Goal: Find specific page/section: Find specific page/section

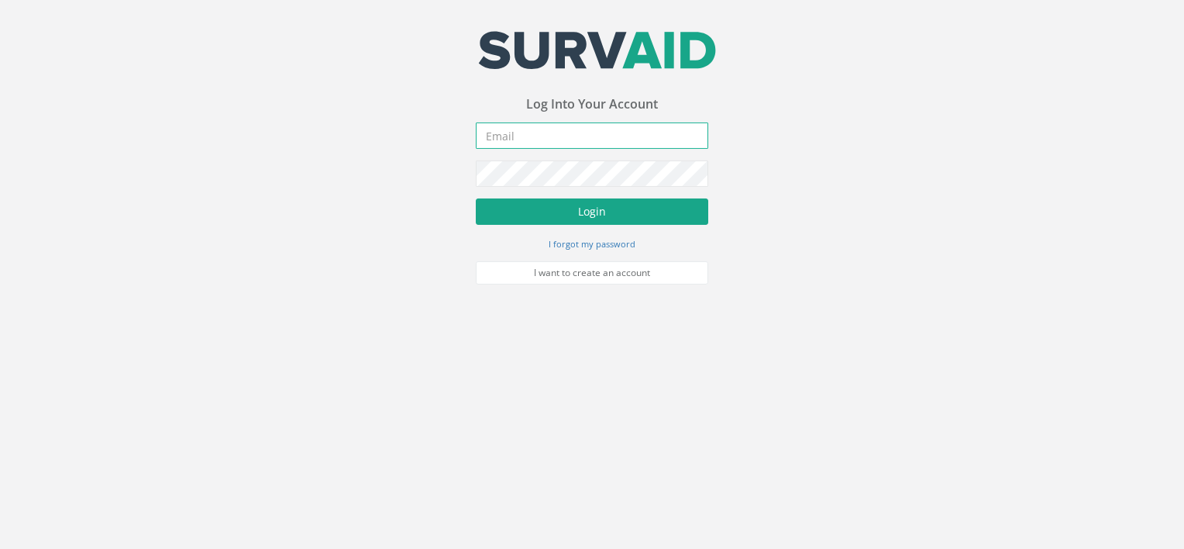
type input "[PERSON_NAME][EMAIL_ADDRESS][DOMAIN_NAME]"
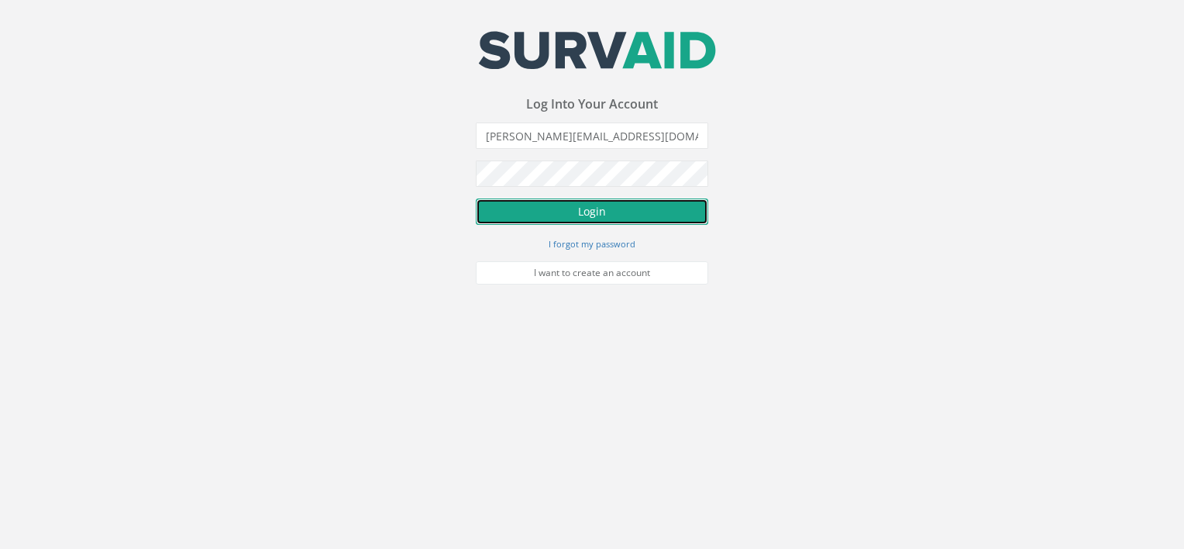
click at [538, 211] on button "Login" at bounding box center [592, 211] width 232 height 26
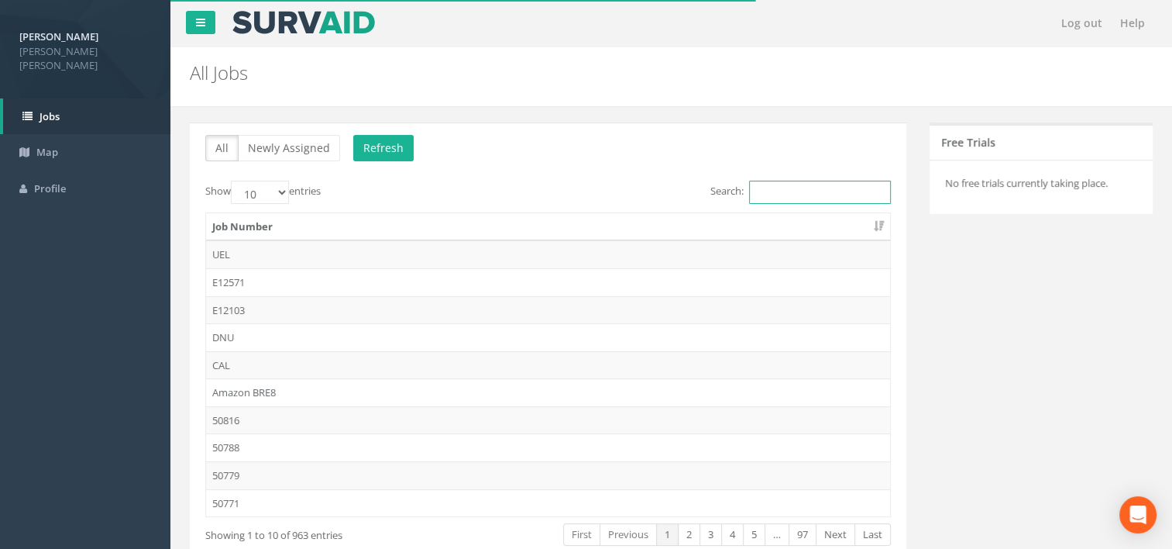
click at [759, 193] on input "Search:" at bounding box center [820, 192] width 142 height 23
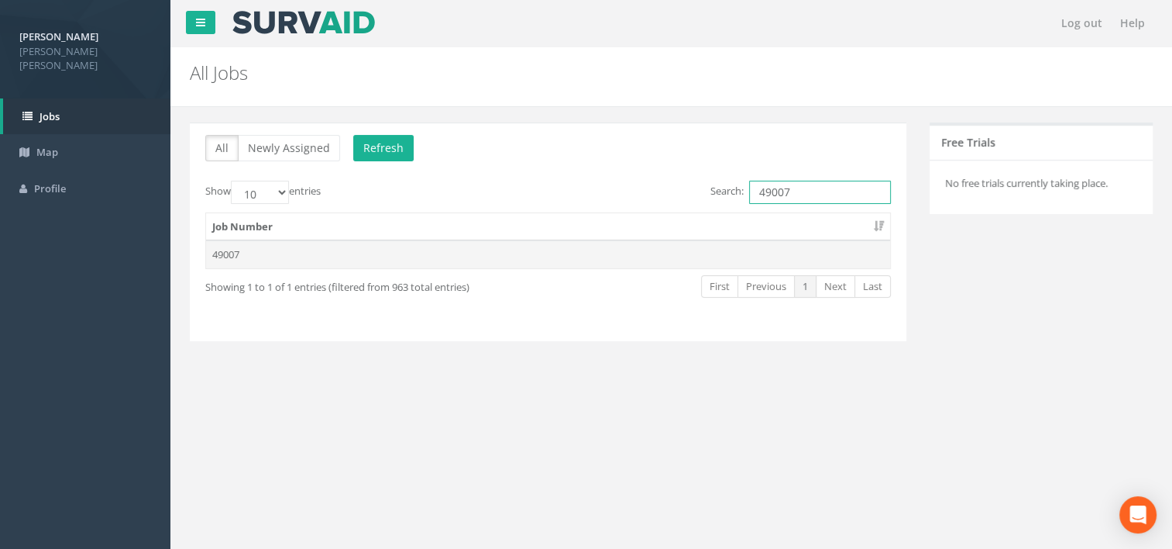
type input "49007"
click at [446, 257] on td "49007" at bounding box center [548, 254] width 684 height 28
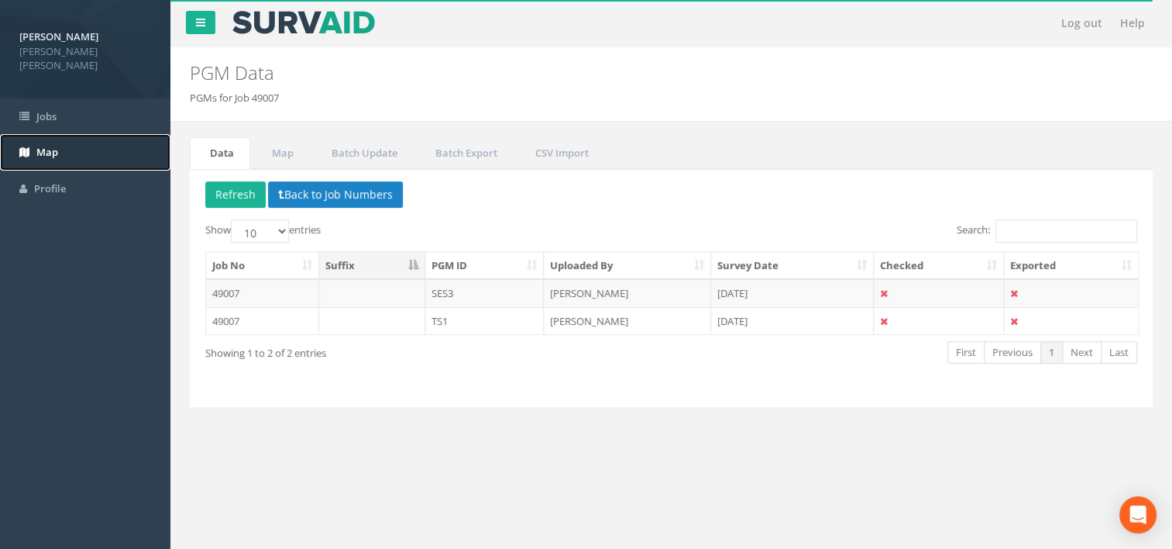
click at [77, 139] on link "Map" at bounding box center [85, 152] width 170 height 36
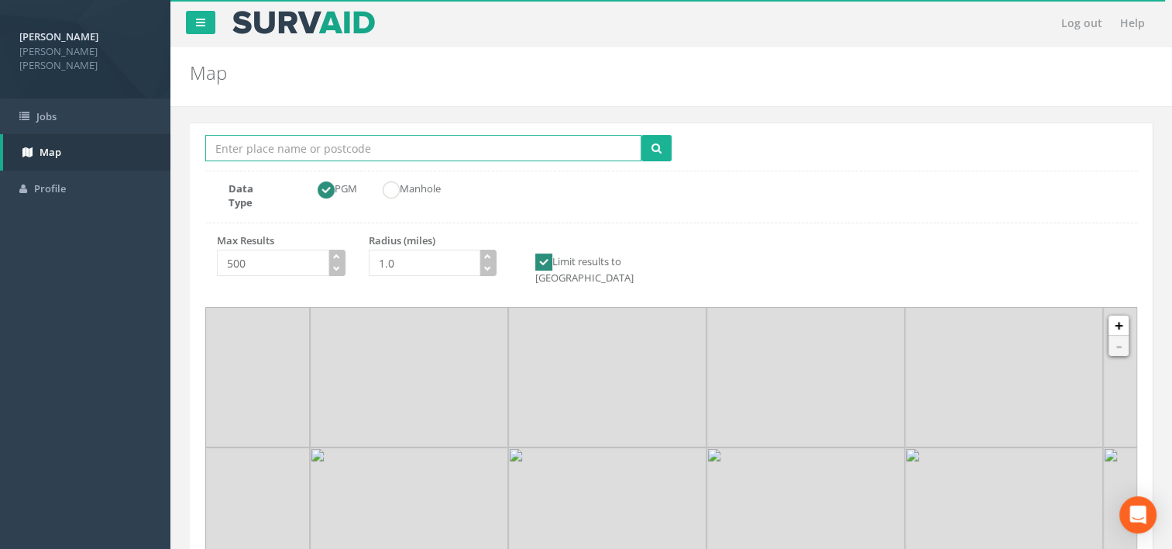
click at [345, 153] on input "Location Search Box" at bounding box center [423, 148] width 436 height 26
type input "[GEOGRAPHIC_DATA]"
click at [663, 137] on button "submit" at bounding box center [657, 148] width 30 height 26
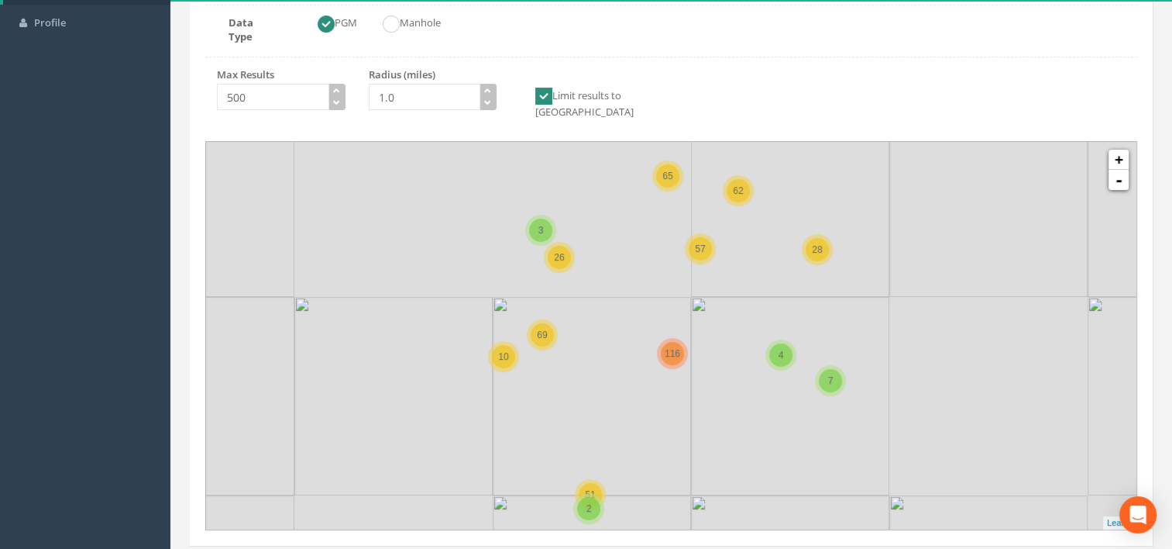
scroll to position [183, 0]
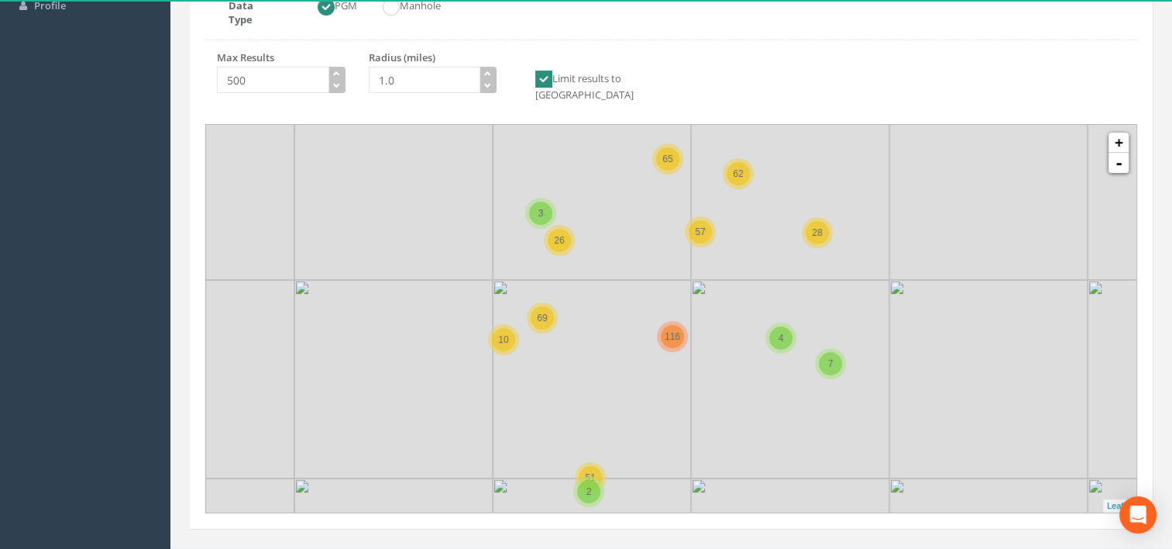
click at [607, 351] on img at bounding box center [592, 379] width 198 height 198
click at [607, 351] on img at bounding box center [593, 379] width 198 height 198
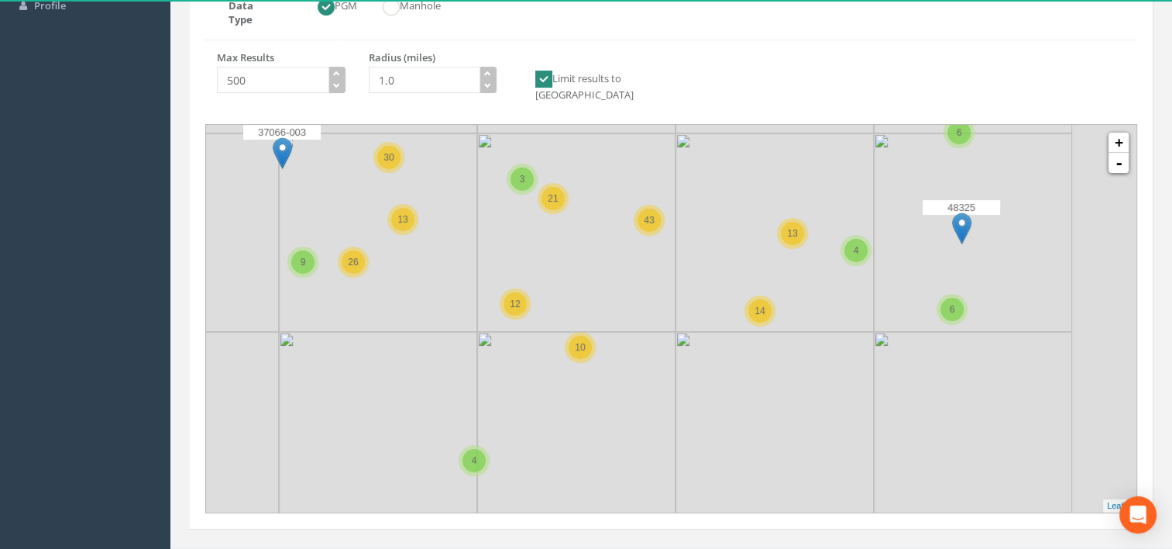
drag, startPoint x: 812, startPoint y: 375, endPoint x: 669, endPoint y: 319, distance: 153.8
click at [676, 332] on img at bounding box center [775, 431] width 198 height 198
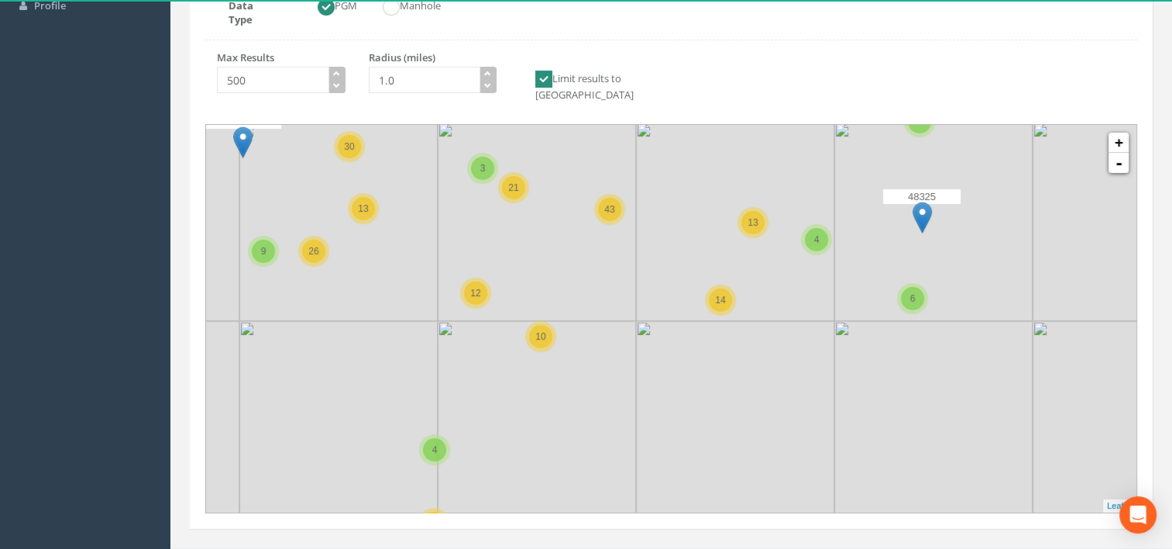
click at [690, 321] on img at bounding box center [735, 420] width 198 height 198
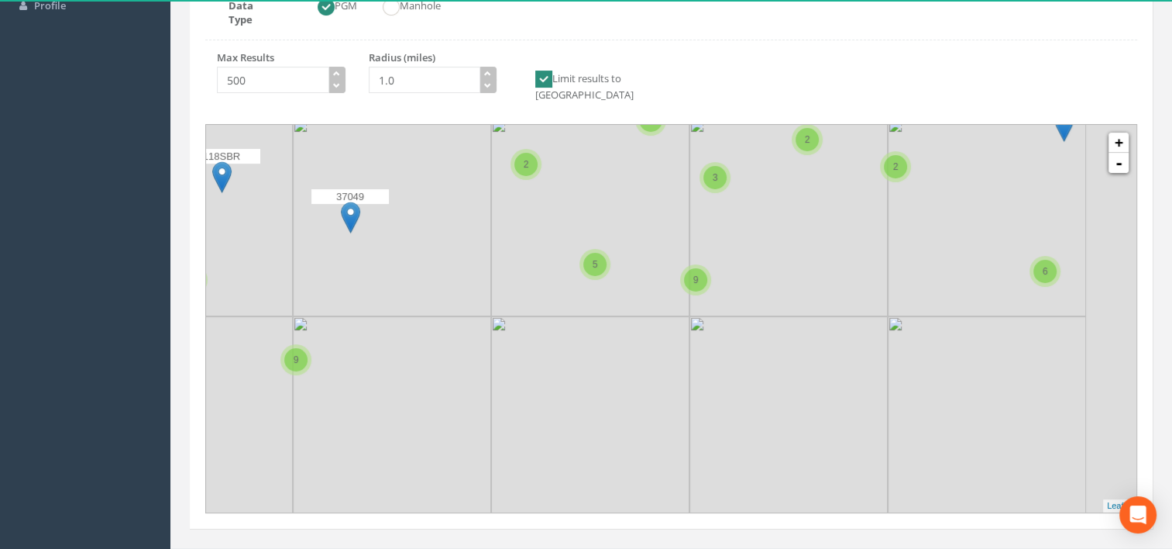
drag, startPoint x: 695, startPoint y: 338, endPoint x: 647, endPoint y: 349, distance: 49.2
click at [647, 349] on img at bounding box center [590, 415] width 198 height 198
click at [635, 316] on img at bounding box center [590, 415] width 198 height 198
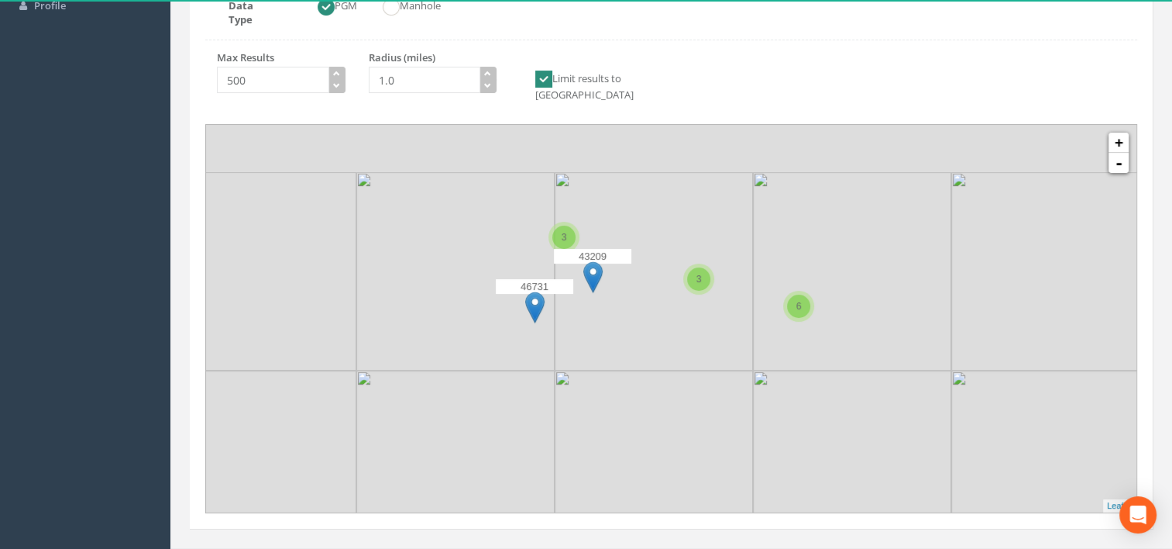
drag, startPoint x: 634, startPoint y: 315, endPoint x: 643, endPoint y: 394, distance: 79.6
click at [643, 394] on img at bounding box center [654, 469] width 198 height 198
click at [604, 304] on img at bounding box center [654, 271] width 198 height 198
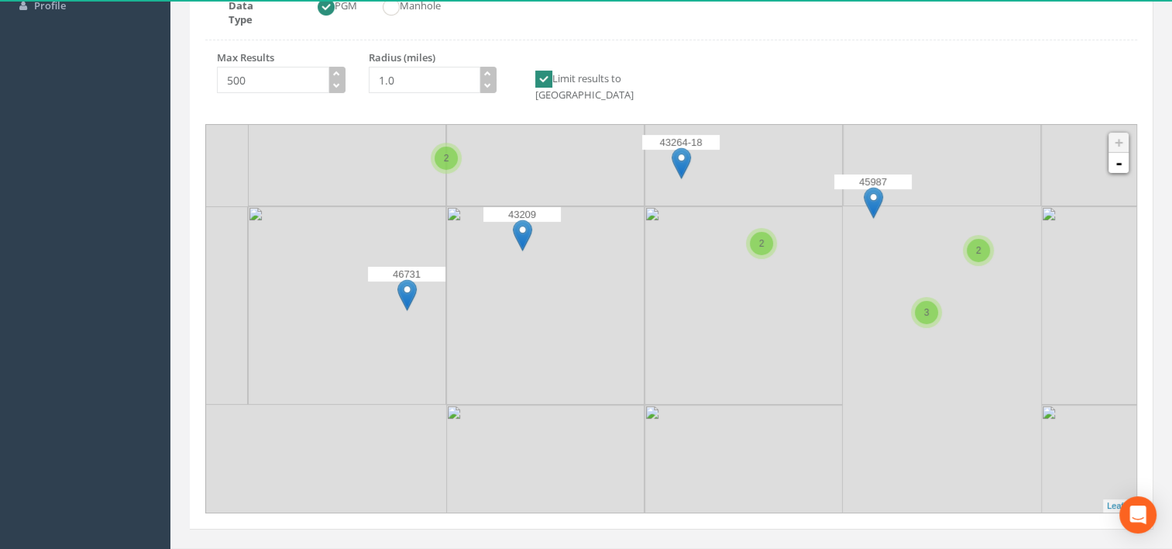
drag, startPoint x: 684, startPoint y: 409, endPoint x: 559, endPoint y: 407, distance: 125.5
click at [645, 407] on img at bounding box center [744, 503] width 198 height 198
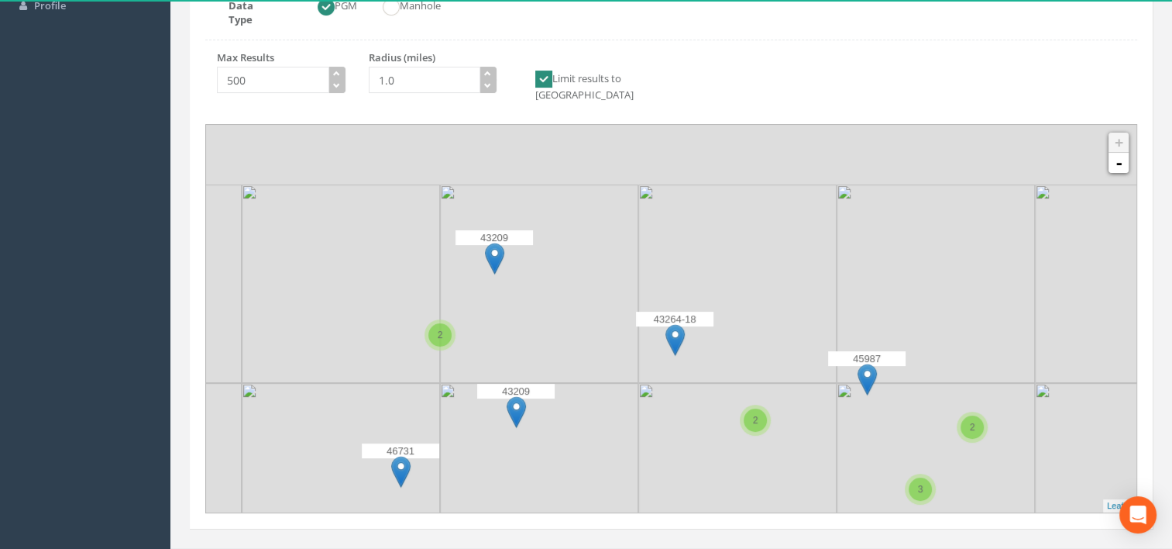
drag, startPoint x: 666, startPoint y: 301, endPoint x: 781, endPoint y: 475, distance: 208.7
click at [781, 475] on img at bounding box center [737, 482] width 198 height 198
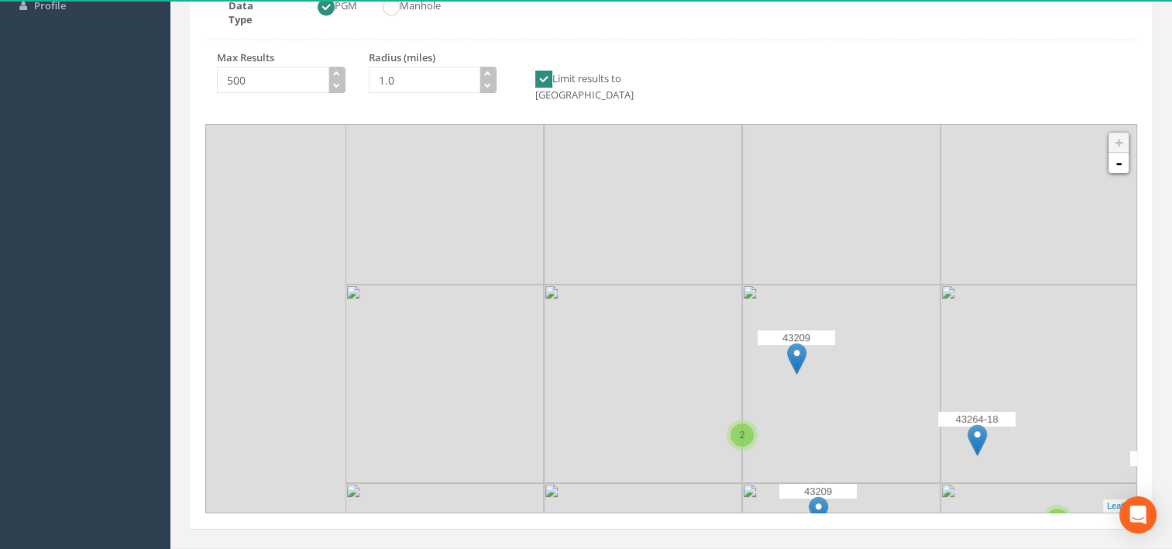
drag, startPoint x: 474, startPoint y: 347, endPoint x: 778, endPoint y: 449, distance: 320.2
click at [778, 449] on img at bounding box center [841, 383] width 198 height 198
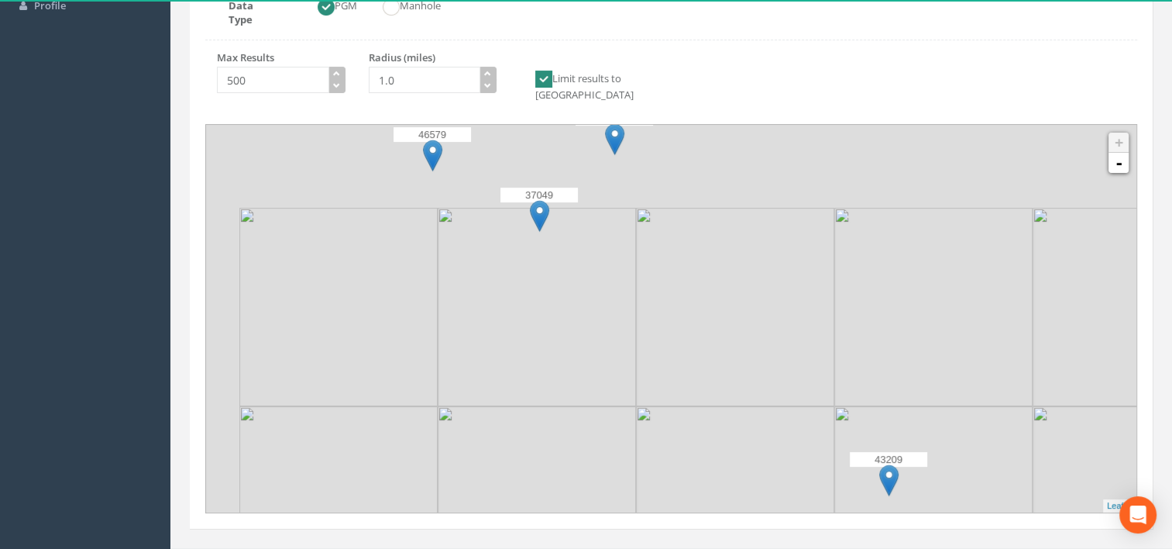
click at [575, 368] on img at bounding box center [537, 307] width 198 height 198
click at [1113, 145] on img at bounding box center [1132, 108] width 198 height 198
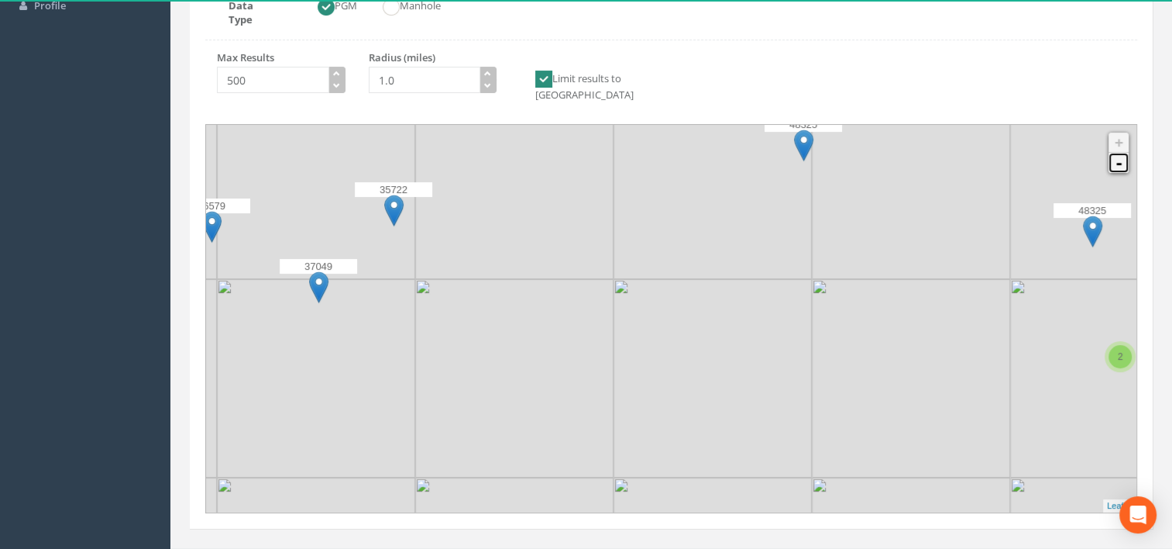
click at [1120, 153] on link "-" at bounding box center [1119, 163] width 20 height 20
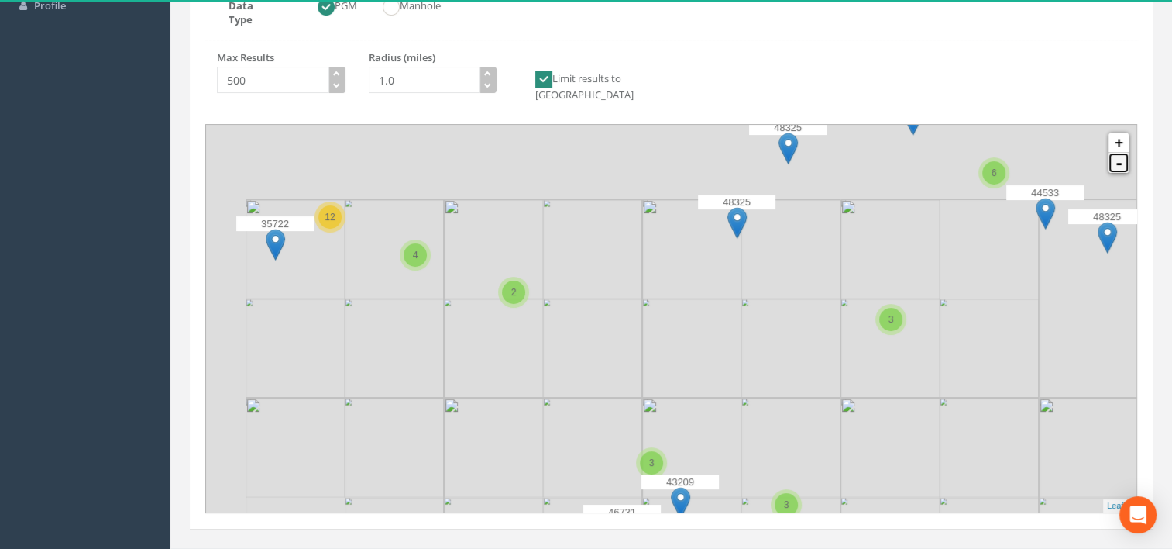
click at [1120, 153] on link "-" at bounding box center [1119, 163] width 20 height 20
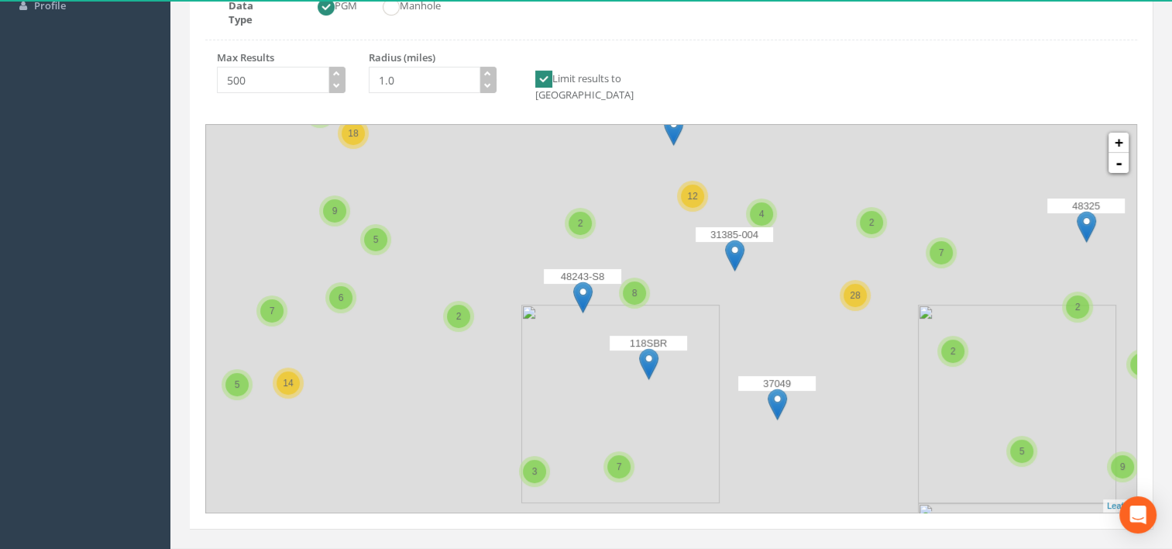
drag, startPoint x: 522, startPoint y: 322, endPoint x: 853, endPoint y: 359, distance: 333.0
click at [853, 359] on img at bounding box center [819, 403] width 198 height 198
click at [796, 376] on p "37049" at bounding box center [776, 383] width 77 height 15
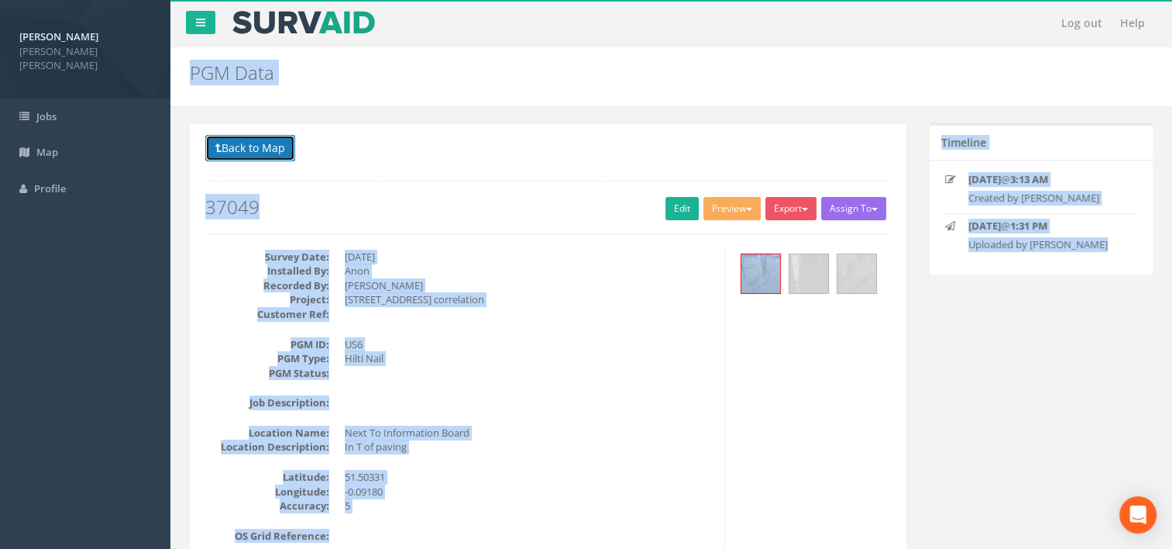
click at [272, 149] on button "Back to Map" at bounding box center [250, 148] width 90 height 26
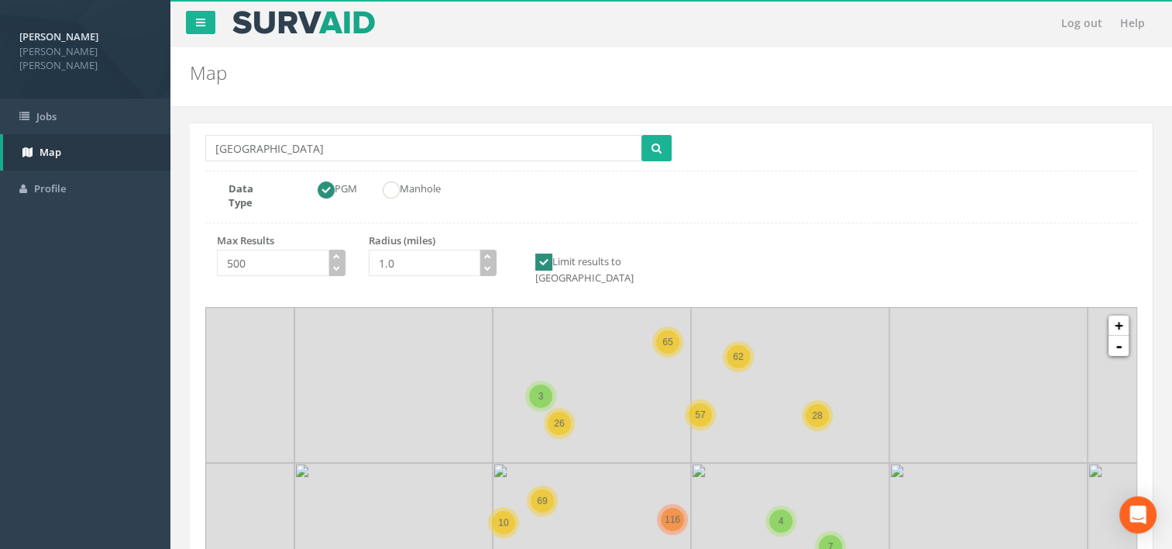
click at [577, 460] on icon at bounding box center [672, 501] width 1212 height 504
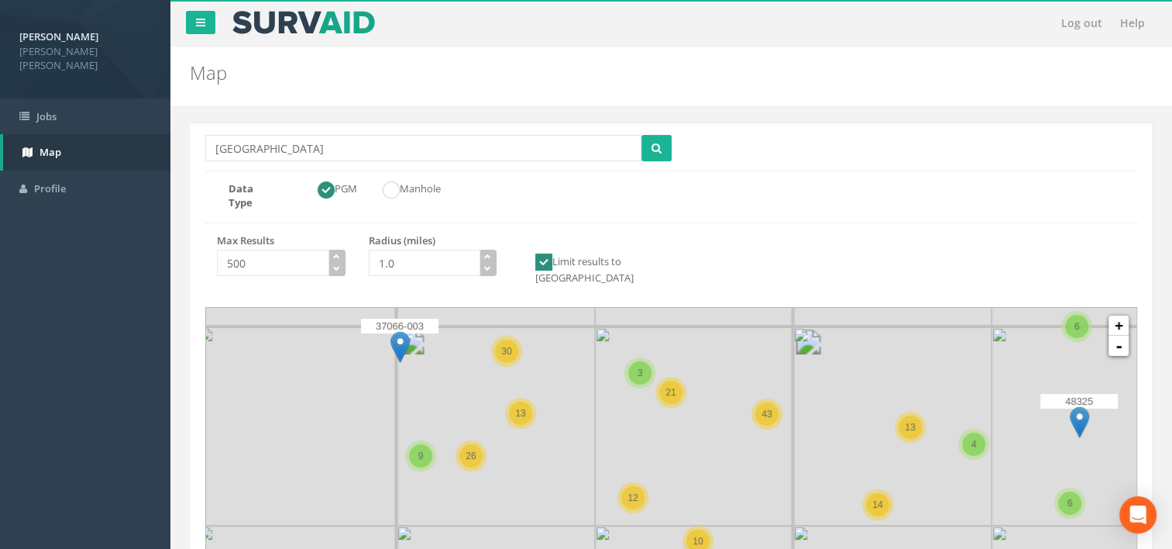
drag, startPoint x: 590, startPoint y: 466, endPoint x: 577, endPoint y: 353, distance: 113.0
click at [577, 353] on icon at bounding box center [660, 392] width 1212 height 504
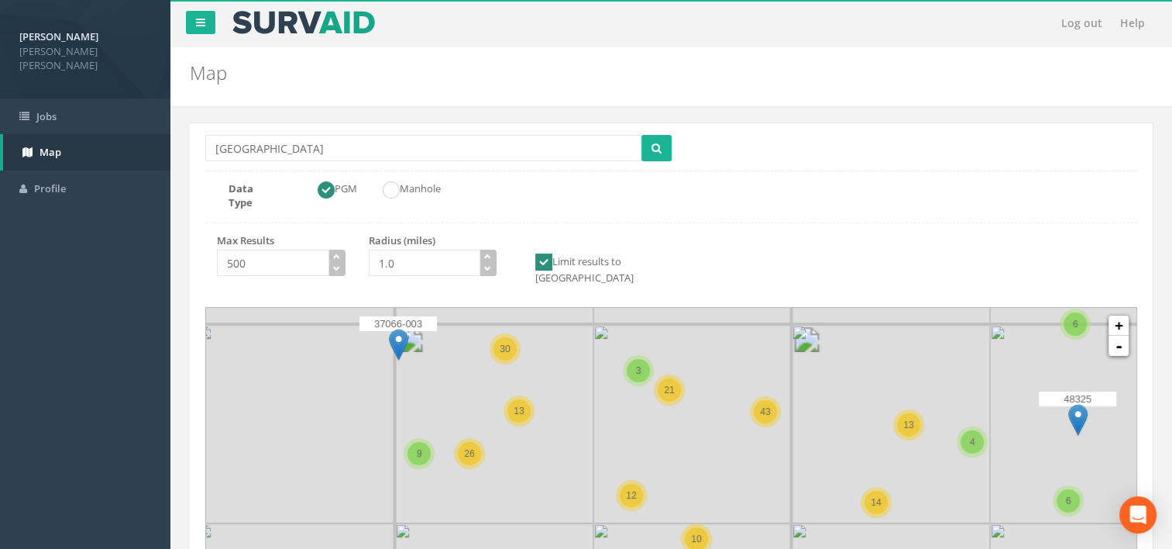
click at [577, 353] on icon at bounding box center [672, 501] width 1212 height 504
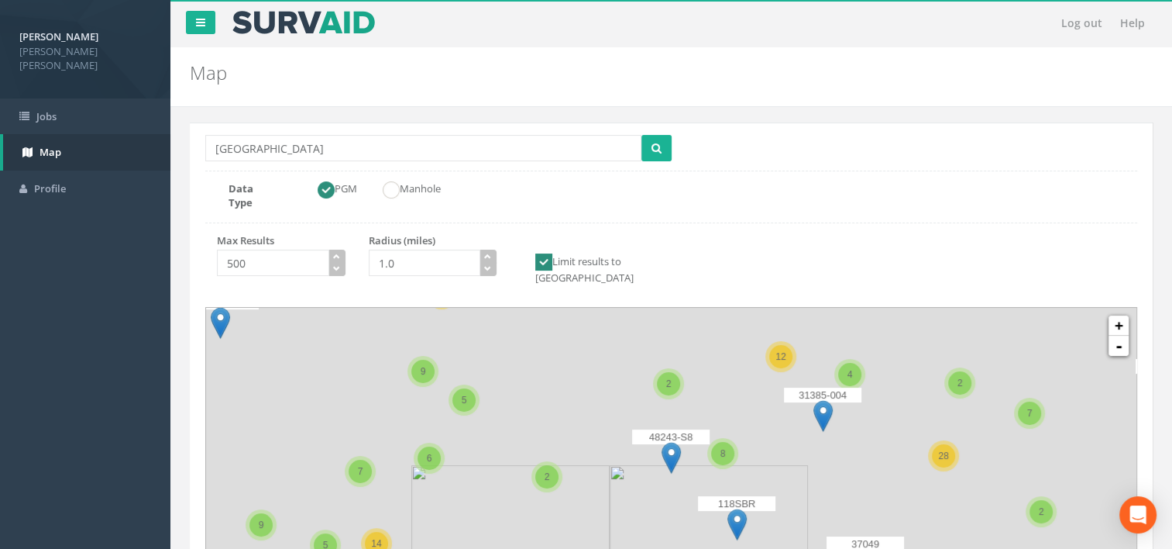
click at [594, 347] on icon at bounding box center [672, 501] width 1212 height 504
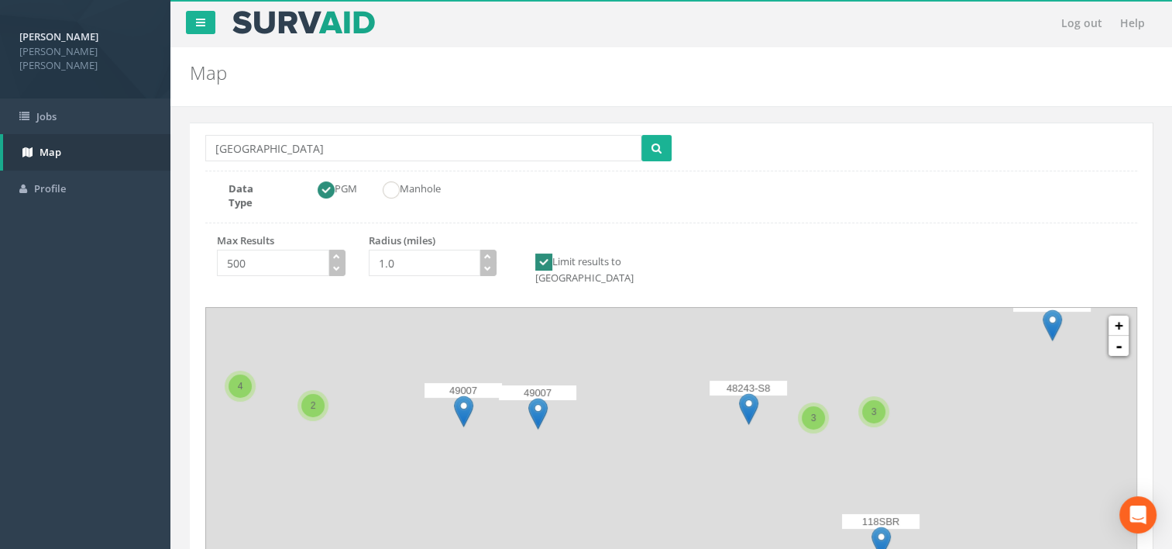
drag, startPoint x: 616, startPoint y: 398, endPoint x: 617, endPoint y: 251, distance: 147.2
click at [617, 251] on div "Location Search Box southwark Multiple Locations Found Data Type PGM Manhole Ma…" at bounding box center [671, 416] width 963 height 588
click at [592, 448] on icon at bounding box center [672, 501] width 1212 height 504
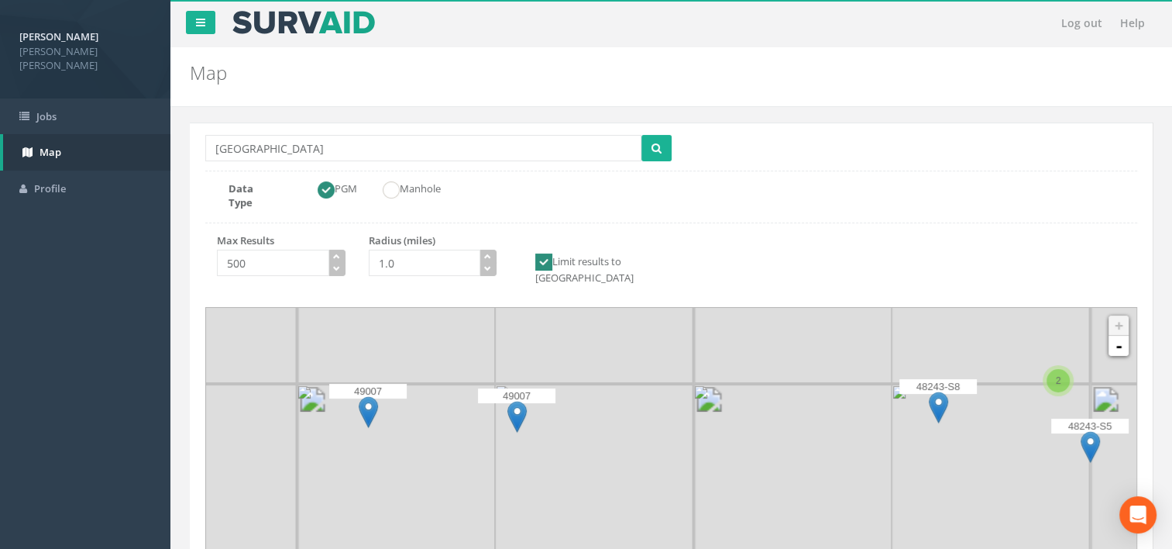
drag, startPoint x: 582, startPoint y: 446, endPoint x: 610, endPoint y: 490, distance: 52.2
click at [610, 490] on icon at bounding box center [705, 550] width 1212 height 504
click at [512, 401] on img at bounding box center [516, 417] width 19 height 32
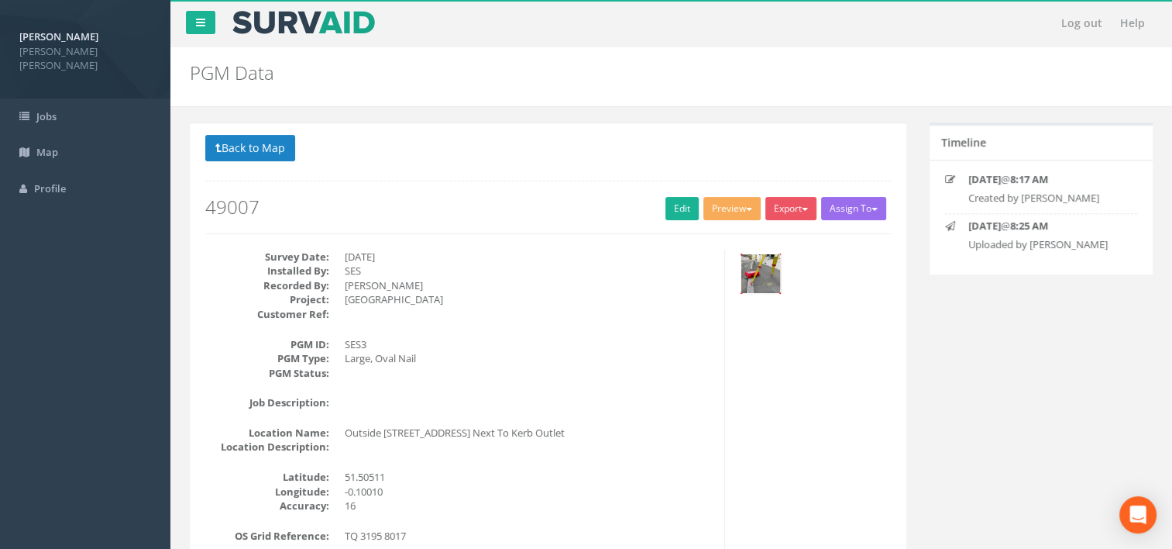
click at [773, 270] on img at bounding box center [760, 273] width 39 height 39
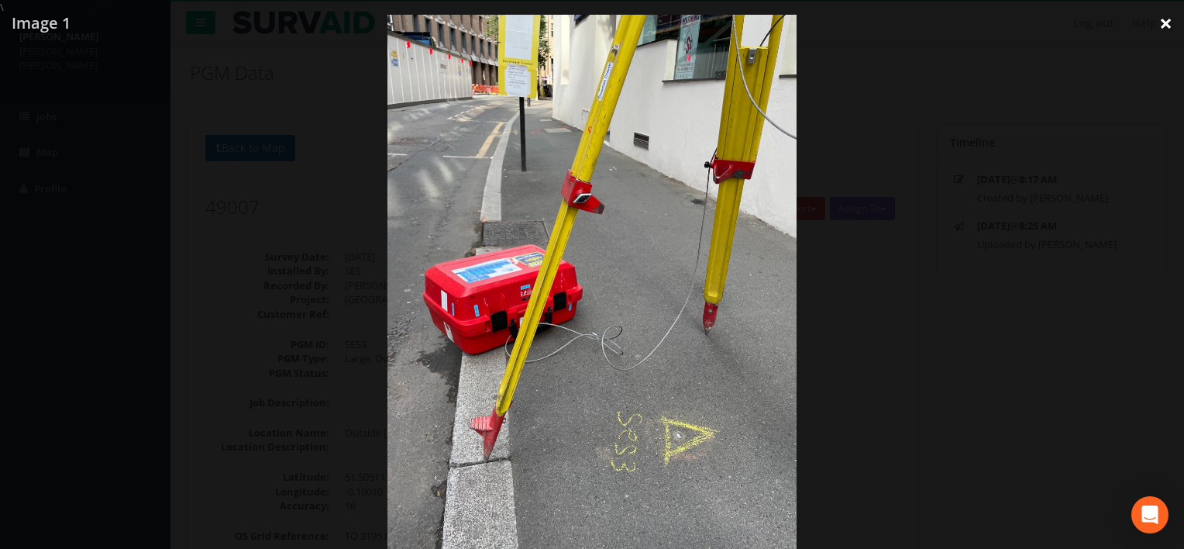
click at [1165, 24] on link "×" at bounding box center [1165, 23] width 36 height 46
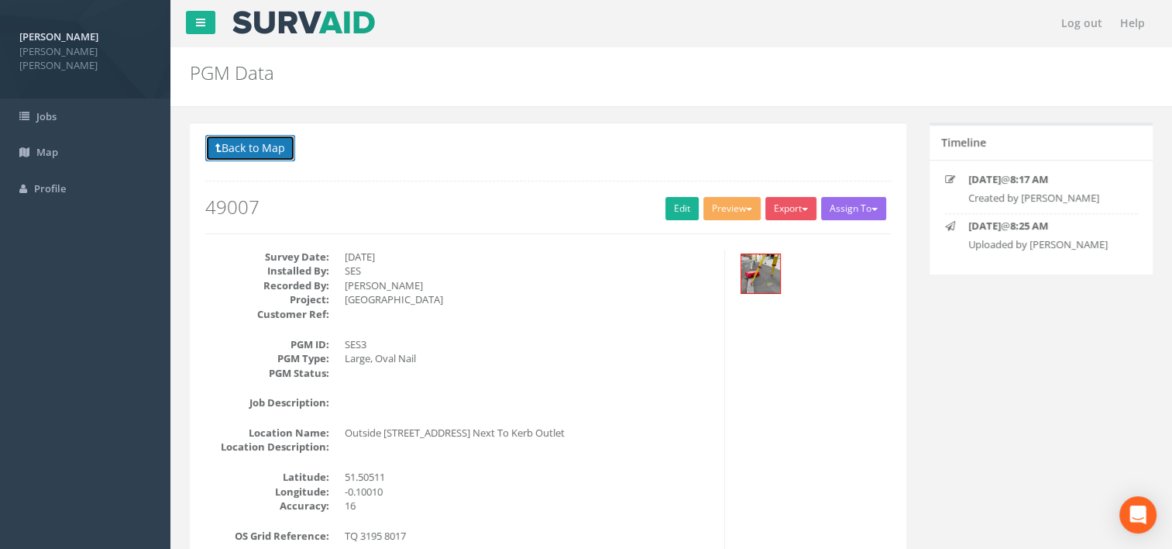
click at [260, 149] on button "Back to Map" at bounding box center [250, 148] width 90 height 26
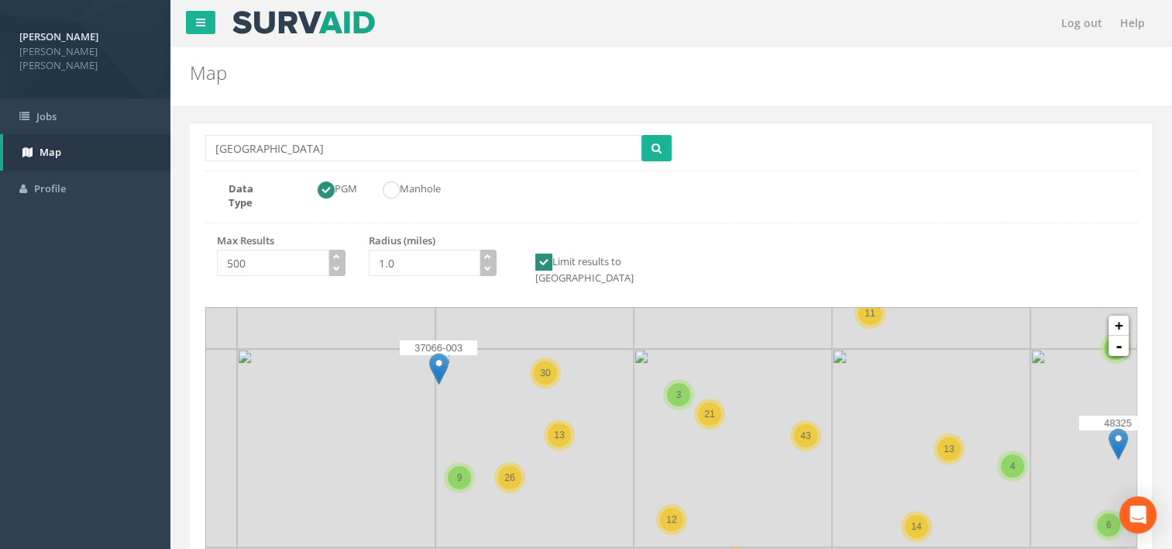
drag, startPoint x: 513, startPoint y: 440, endPoint x: 468, endPoint y: 332, distance: 116.7
click at [468, 340] on div "37066-003" at bounding box center [438, 363] width 77 height 46
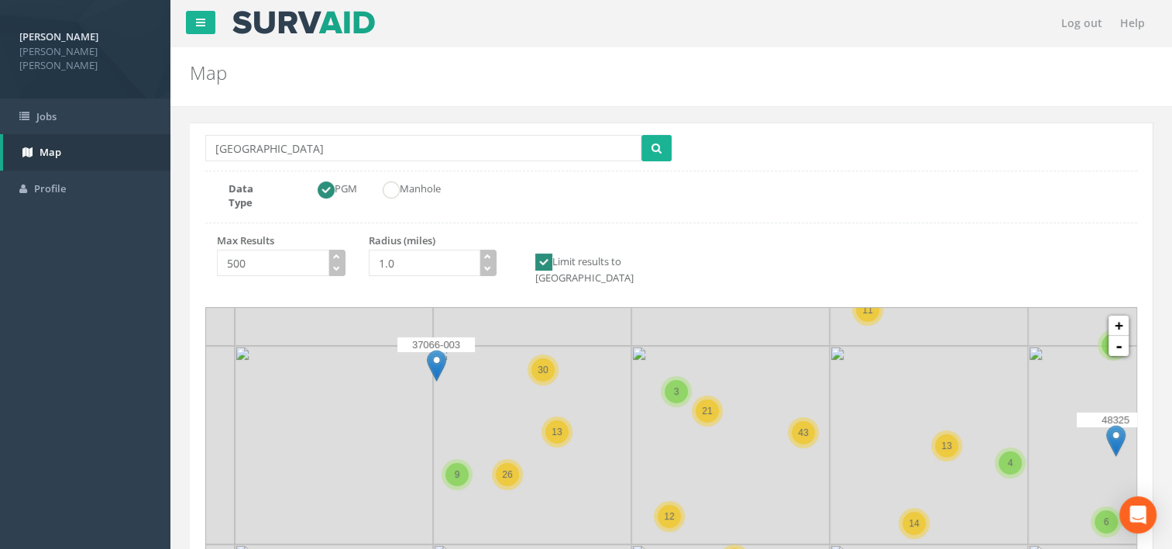
click at [483, 374] on img at bounding box center [532, 445] width 198 height 198
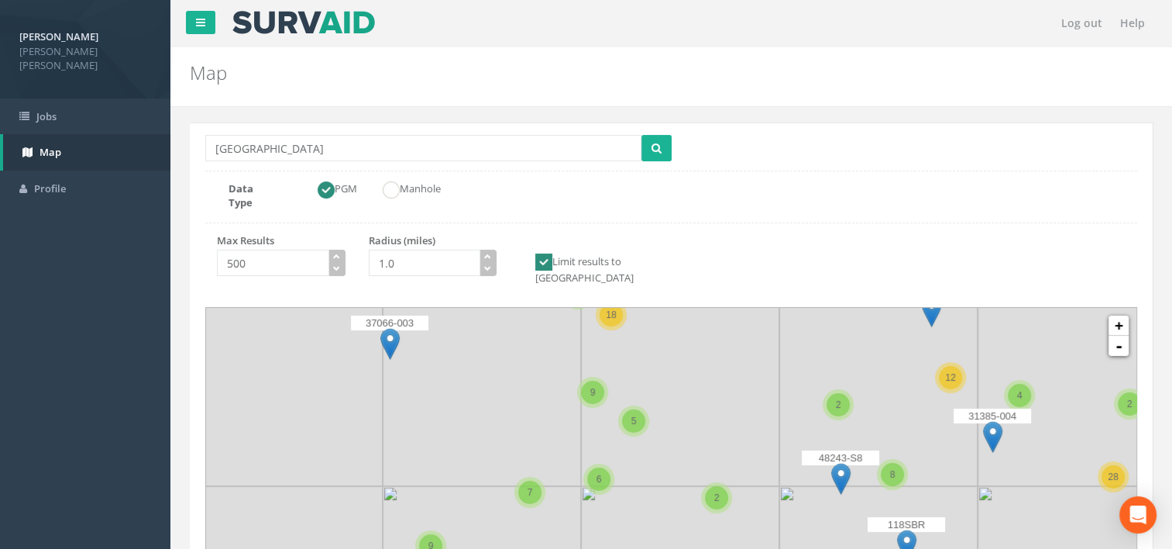
click at [670, 383] on img at bounding box center [680, 386] width 198 height 198
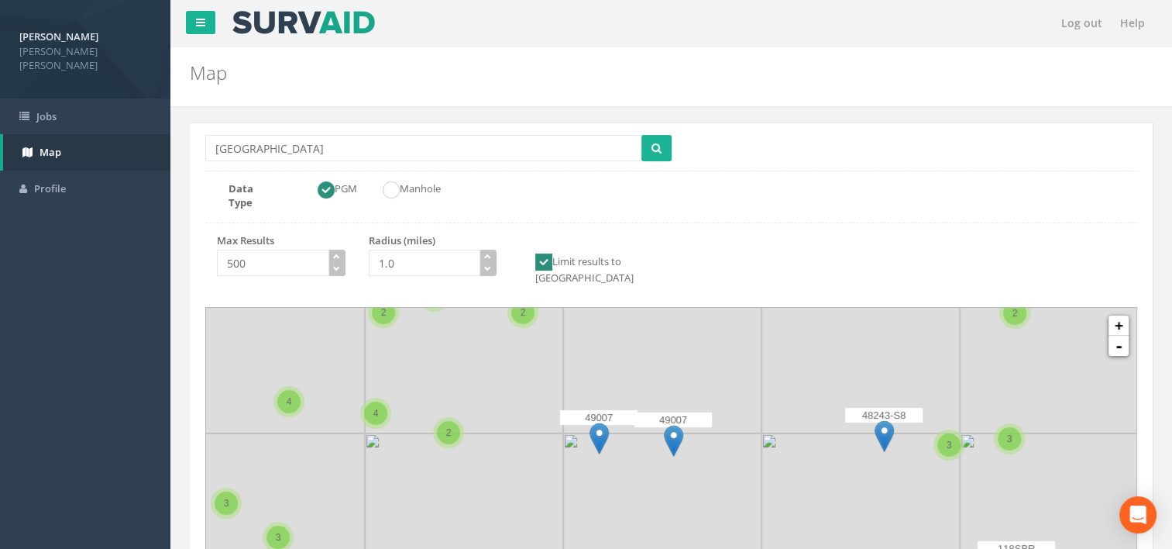
drag, startPoint x: 642, startPoint y: 384, endPoint x: 588, endPoint y: 303, distance: 97.1
click at [588, 303] on img at bounding box center [662, 334] width 198 height 198
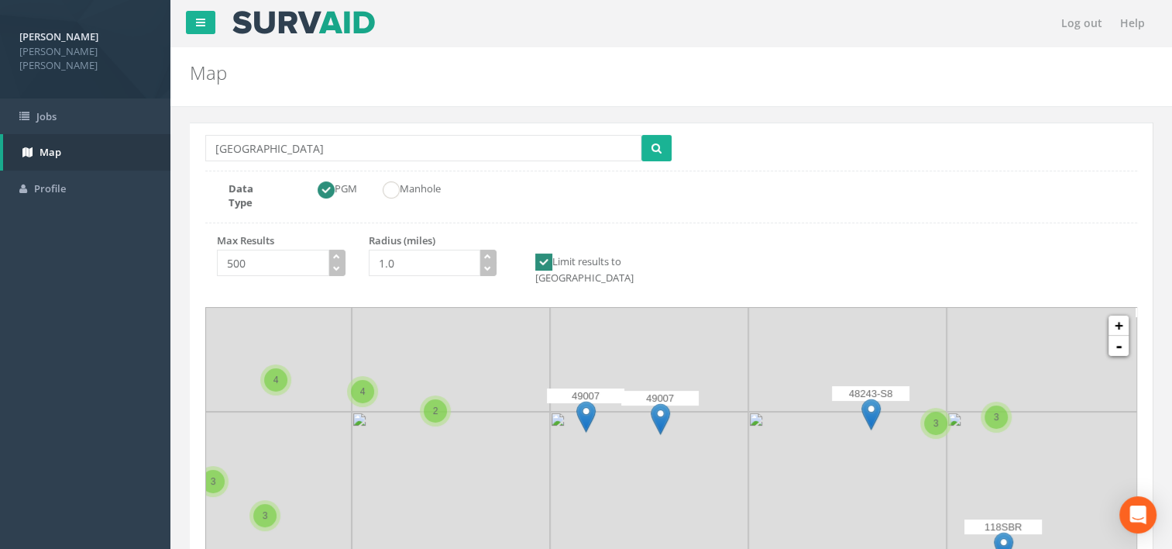
click at [708, 439] on img at bounding box center [649, 510] width 198 height 198
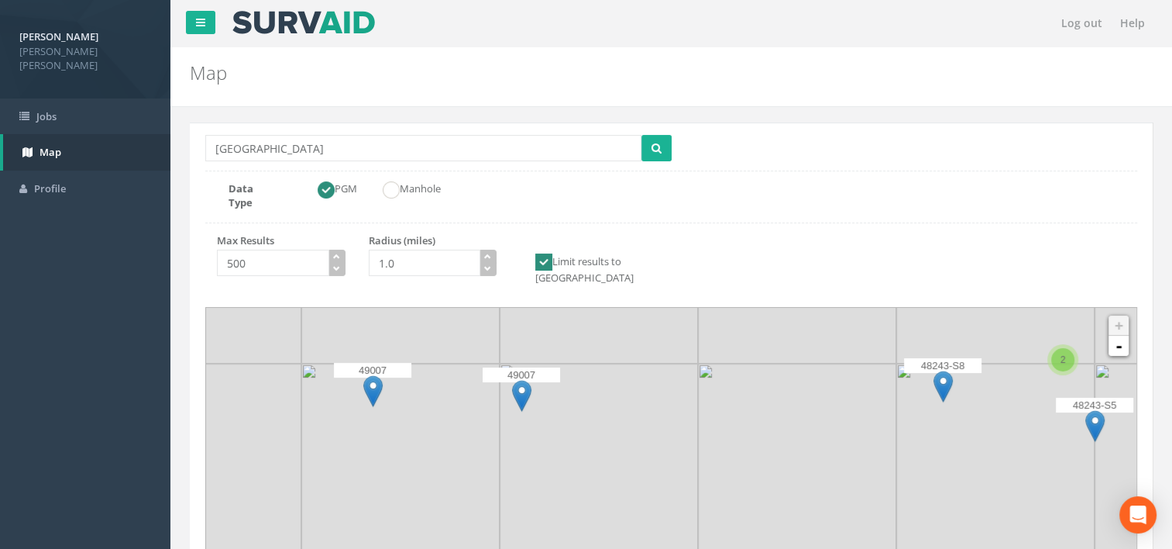
drag, startPoint x: 772, startPoint y: 432, endPoint x: 683, endPoint y: 442, distance: 89.6
click at [683, 442] on img at bounding box center [599, 462] width 198 height 198
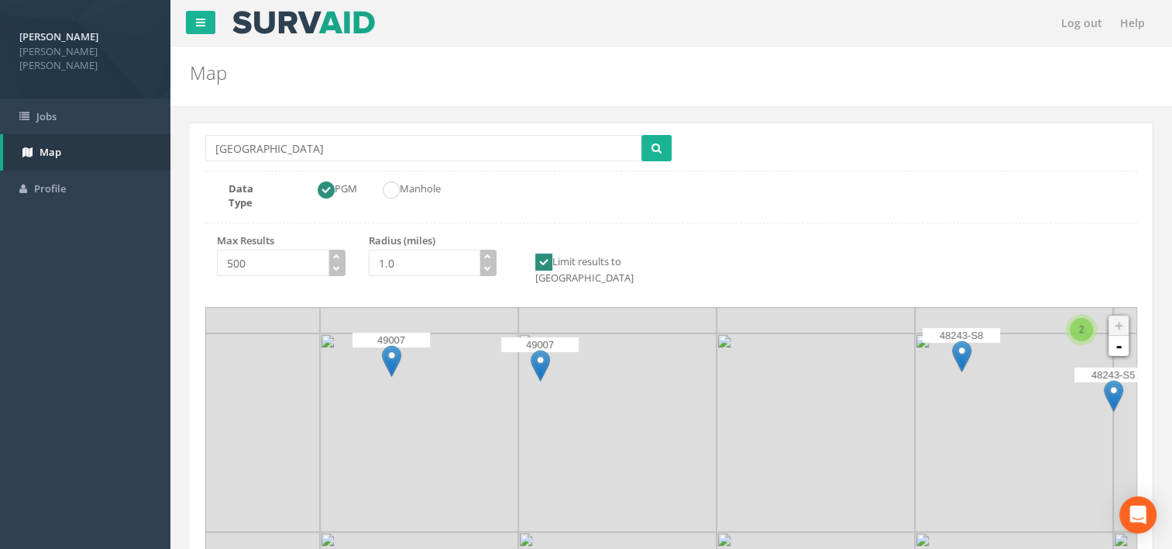
drag, startPoint x: 632, startPoint y: 460, endPoint x: 651, endPoint y: 428, distance: 36.8
click at [651, 428] on img at bounding box center [617, 432] width 198 height 198
